Goal: Task Accomplishment & Management: Use online tool/utility

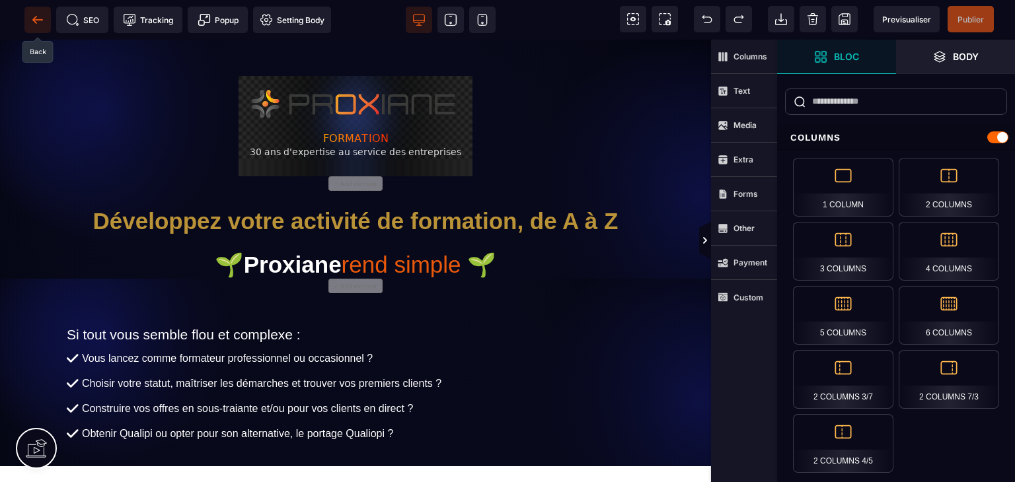
click at [38, 22] on icon at bounding box center [37, 19] width 13 height 13
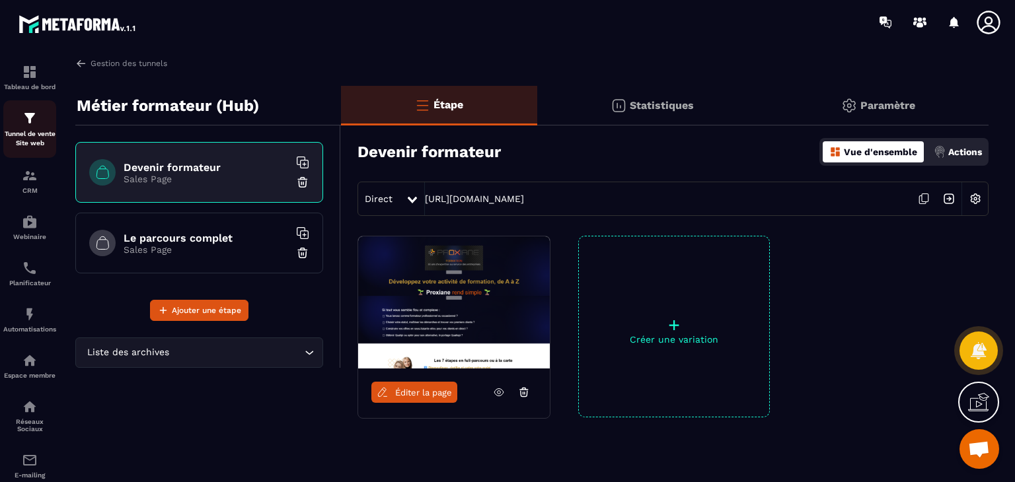
click at [26, 139] on p "Tunnel de vente Site web" at bounding box center [29, 138] width 53 height 18
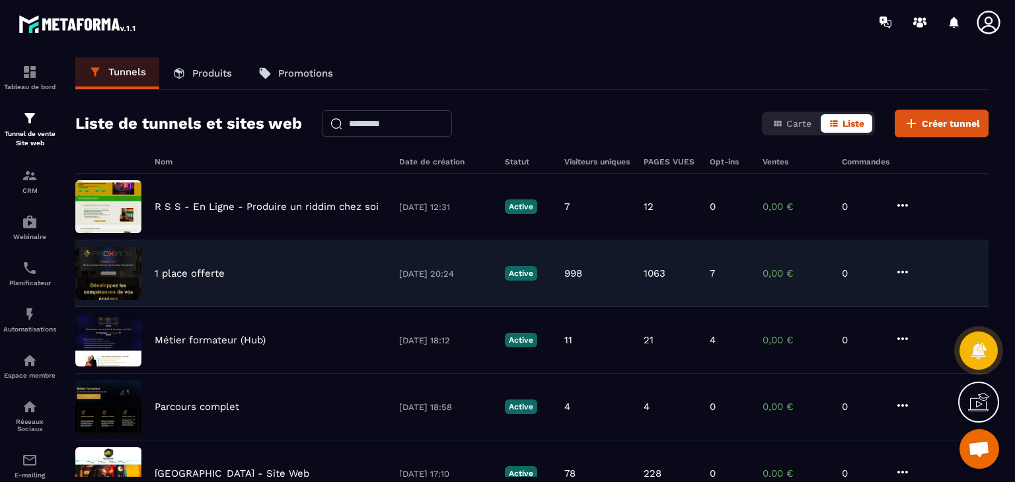
click at [211, 273] on p "1 place offerte" at bounding box center [190, 274] width 70 height 12
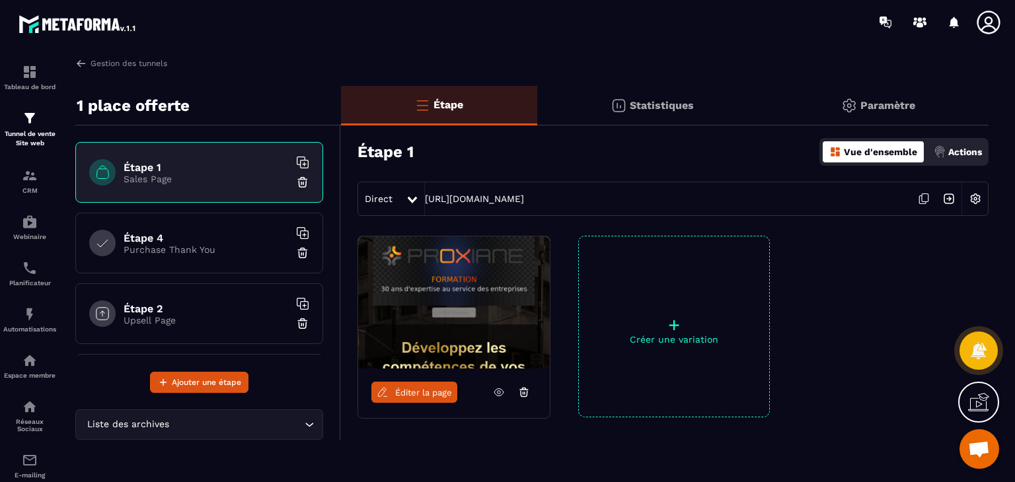
click at [962, 151] on p "Actions" at bounding box center [965, 152] width 34 height 11
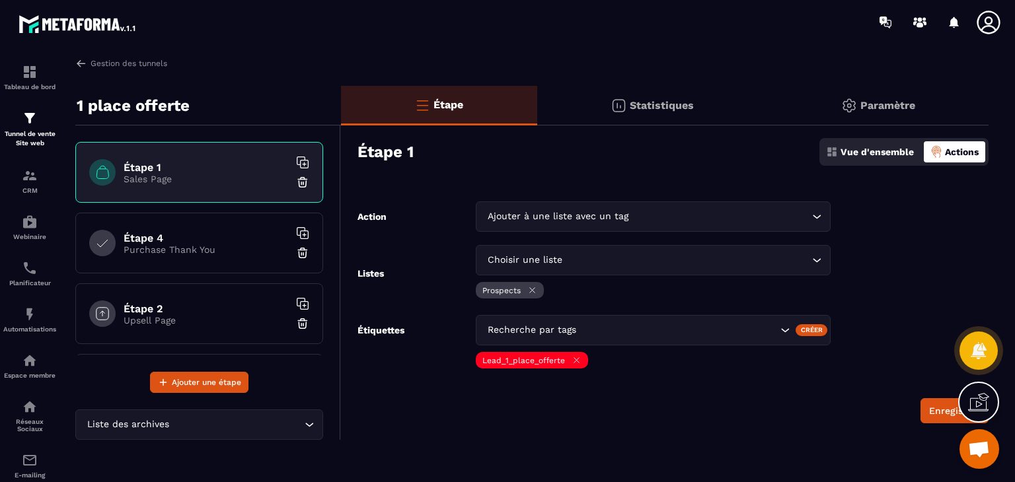
click at [927, 268] on form "Action Ajouter à une liste avec un tag Loading... Listes Choisir une liste Load…" at bounding box center [664, 312] width 647 height 222
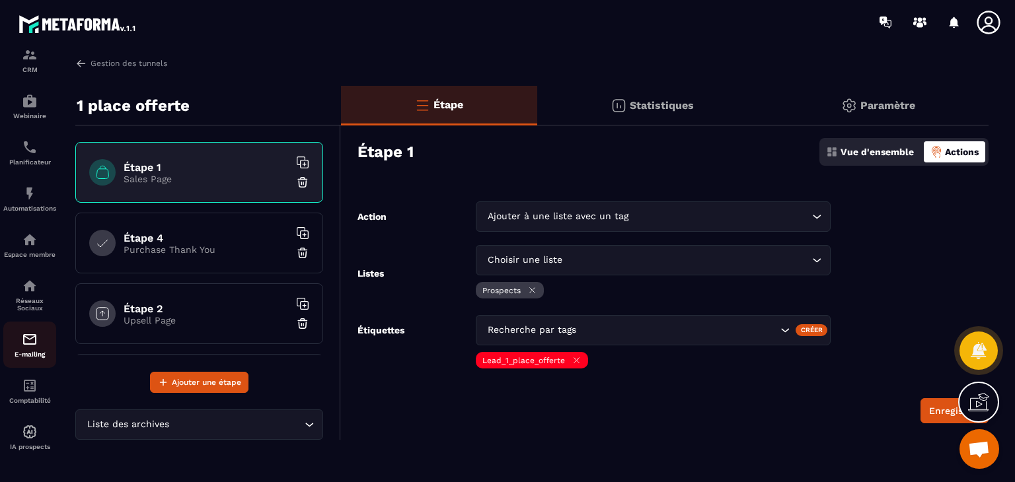
click at [26, 351] on p "E-mailing" at bounding box center [29, 354] width 53 height 7
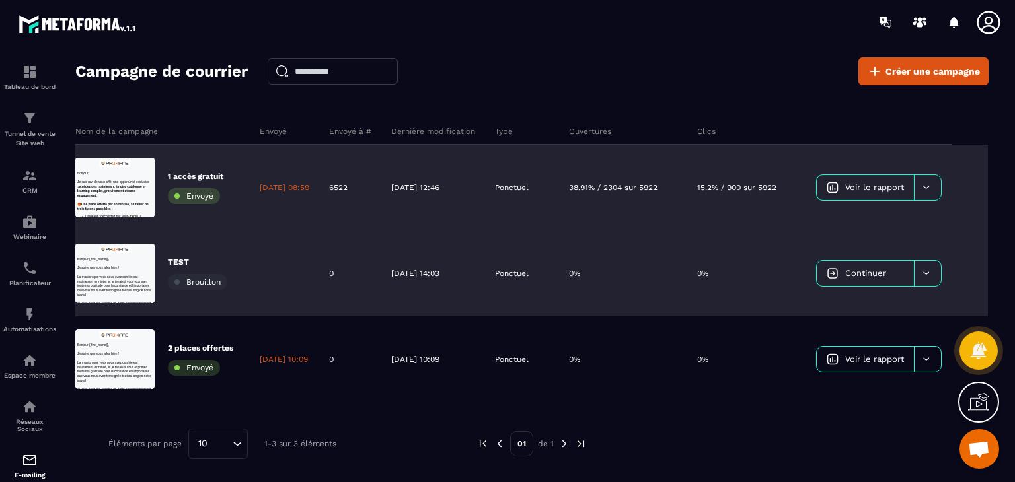
click at [941, 187] on div at bounding box center [926, 187] width 27 height 25
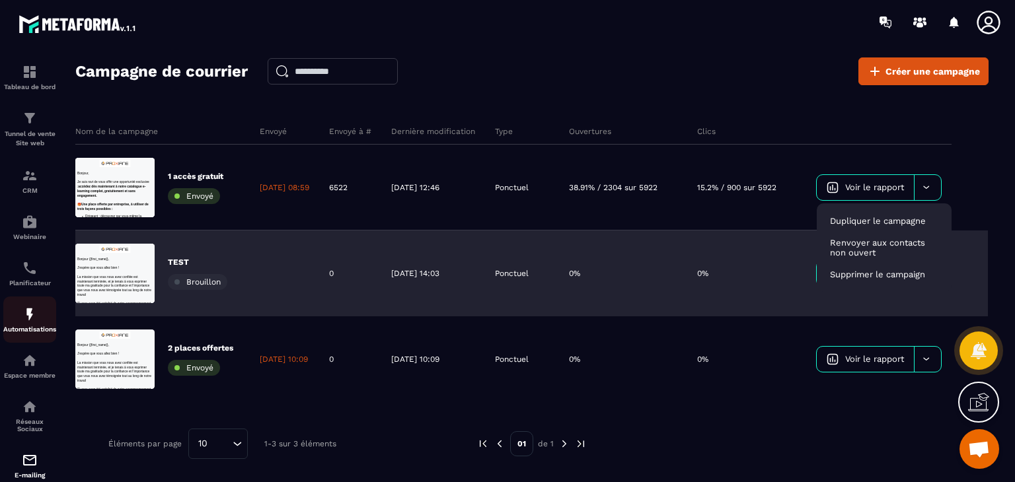
click at [28, 315] on img at bounding box center [30, 314] width 16 height 16
